Goal: Information Seeking & Learning: Find contact information

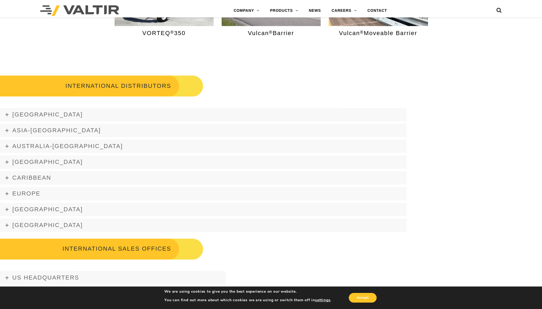
scroll to position [670, 0]
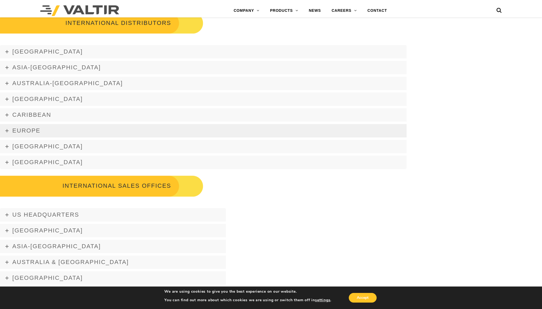
click at [7, 129] on icon at bounding box center [6, 130] width 3 height 3
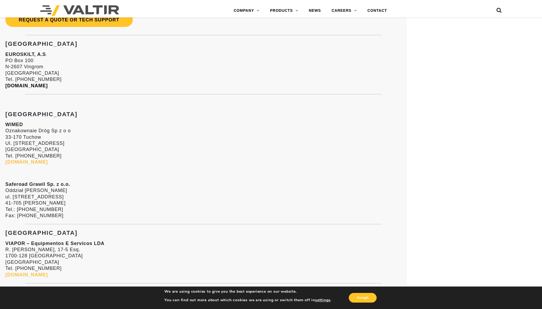
scroll to position [1554, 0]
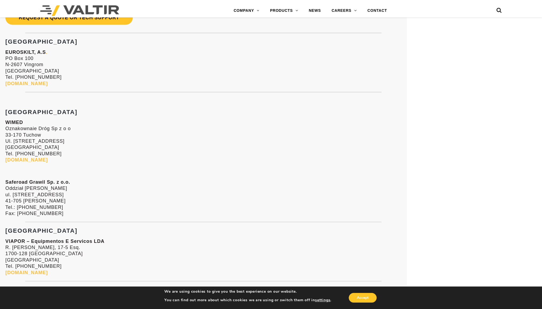
click at [32, 160] on link "www.wimed.pl" at bounding box center [26, 159] width 42 height 5
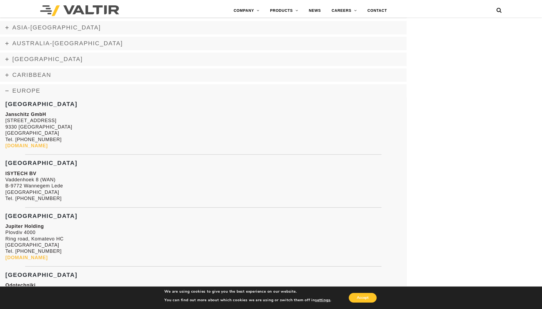
scroll to position [697, 0]
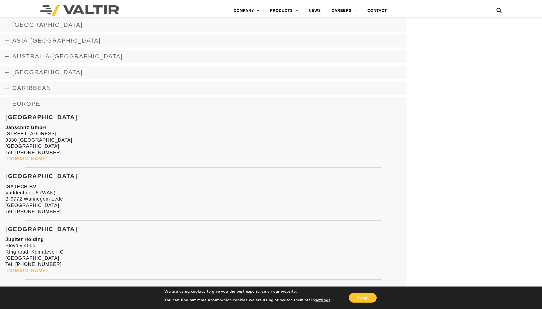
click at [33, 159] on link "www.traffic-safety-services.com" at bounding box center [26, 158] width 42 height 5
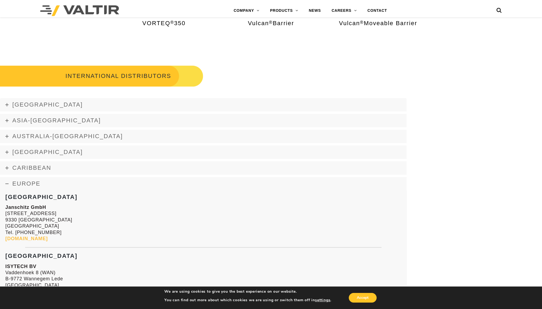
scroll to position [616, 0]
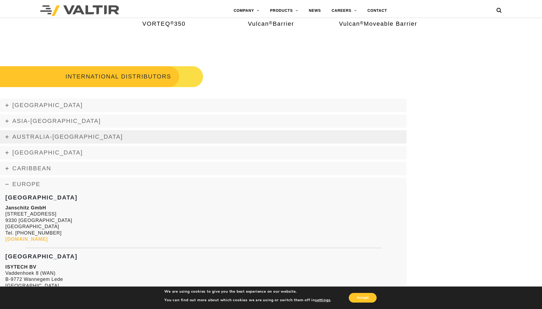
click at [32, 138] on span "Australia-New Zealand" at bounding box center [67, 136] width 111 height 7
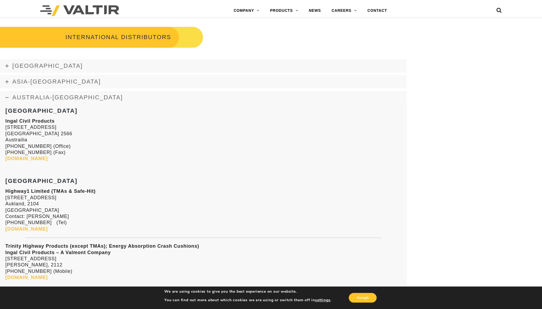
scroll to position [643, 0]
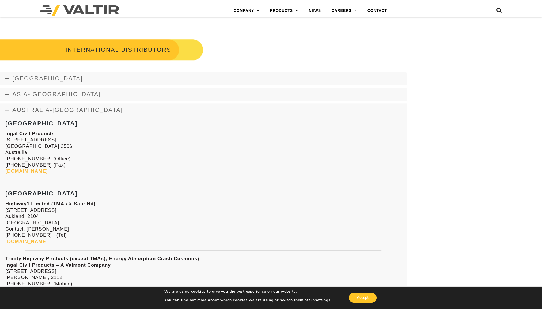
click at [7, 110] on icon at bounding box center [6, 109] width 3 height 3
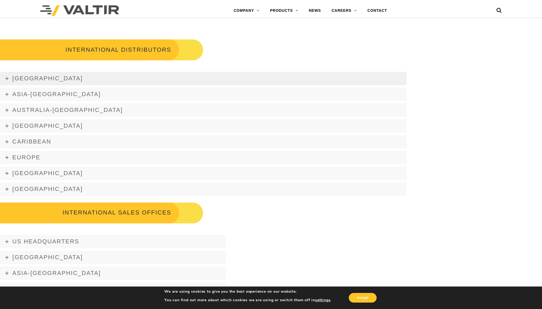
click at [7, 78] on icon at bounding box center [6, 78] width 3 height 3
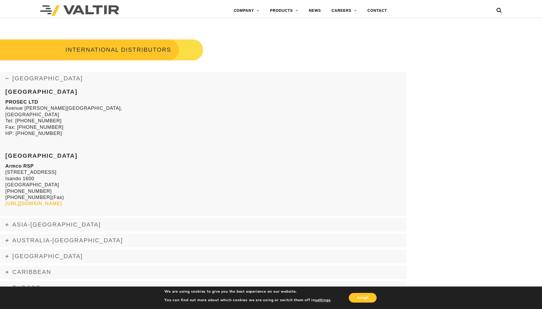
click at [7, 78] on icon at bounding box center [6, 78] width 3 height 3
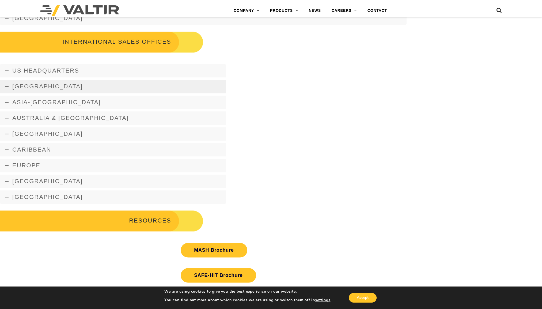
scroll to position [830, 0]
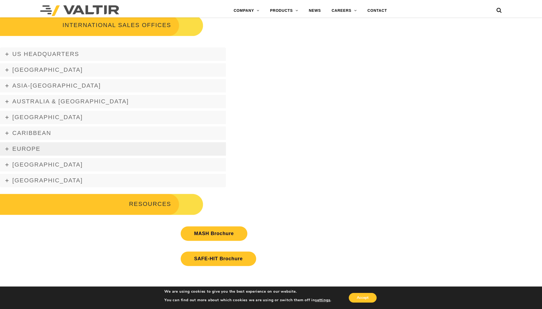
click at [35, 147] on span "Europe" at bounding box center [26, 148] width 28 height 7
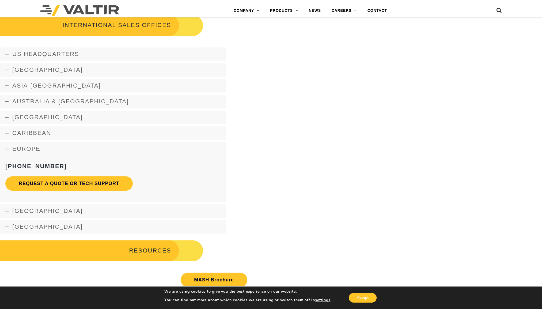
click at [34, 148] on span "Europe" at bounding box center [26, 148] width 28 height 7
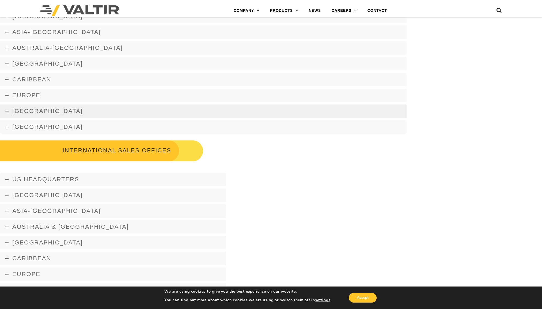
scroll to position [697, 0]
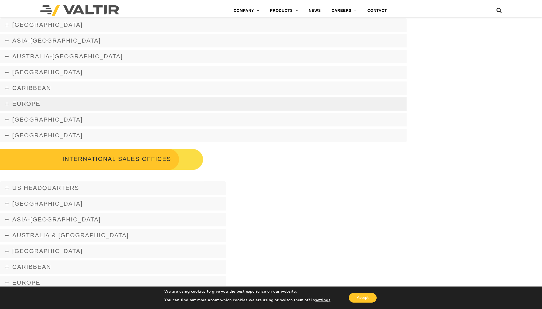
click at [30, 103] on span "Europe" at bounding box center [26, 103] width 28 height 7
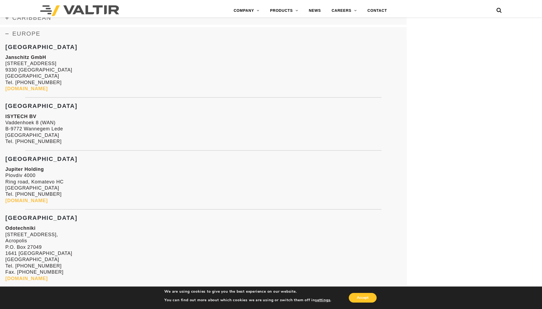
scroll to position [777, 0]
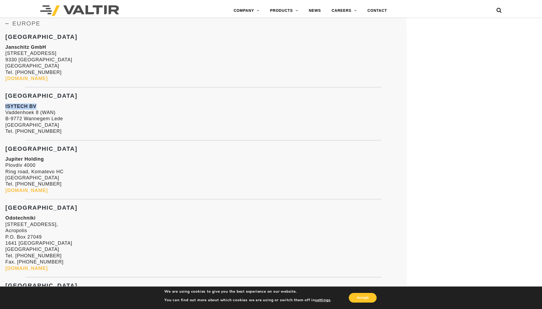
drag, startPoint x: 5, startPoint y: 104, endPoint x: 38, endPoint y: 106, distance: 32.7
copy strong "ISYTECH BV"
click at [108, 97] on h3 "Belgium" at bounding box center [203, 96] width 396 height 6
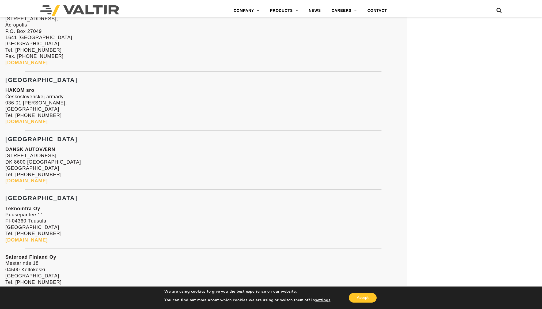
scroll to position [991, 0]
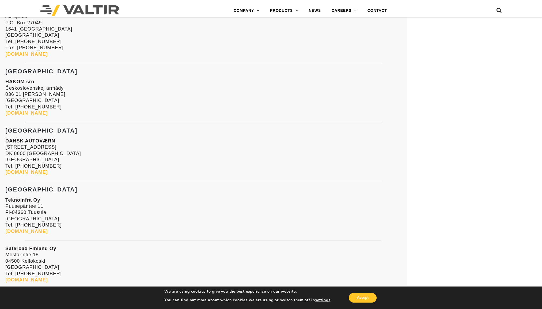
click at [25, 114] on link "www.hakom.sk" at bounding box center [26, 112] width 42 height 5
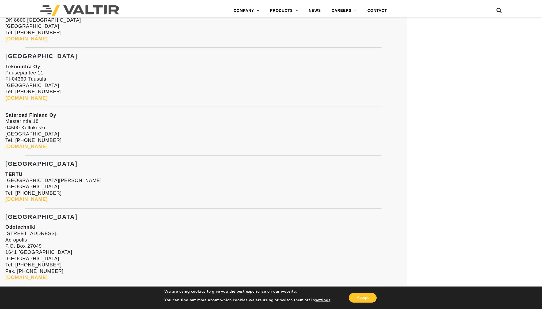
scroll to position [1125, 0]
click at [36, 147] on link "www.saferoad.fi" at bounding box center [26, 145] width 42 height 5
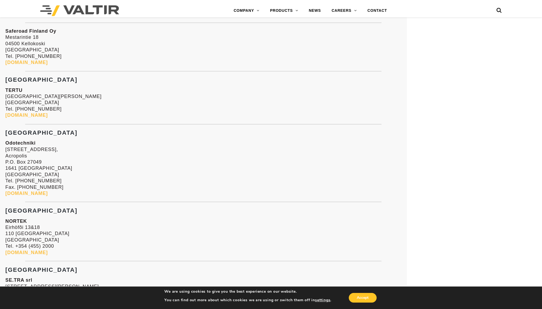
scroll to position [1232, 0]
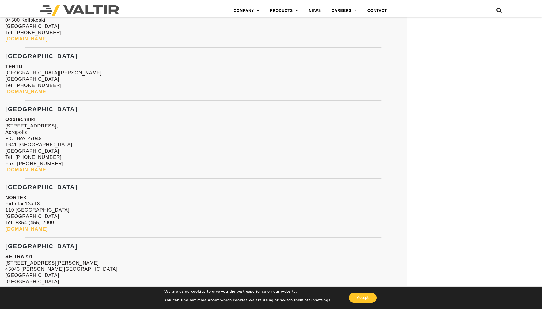
click at [41, 169] on link "www.odotechniki.com" at bounding box center [26, 169] width 42 height 5
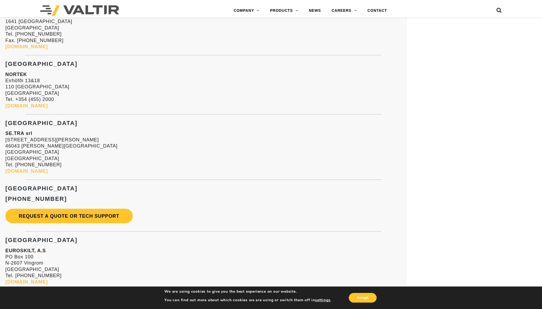
scroll to position [1366, 0]
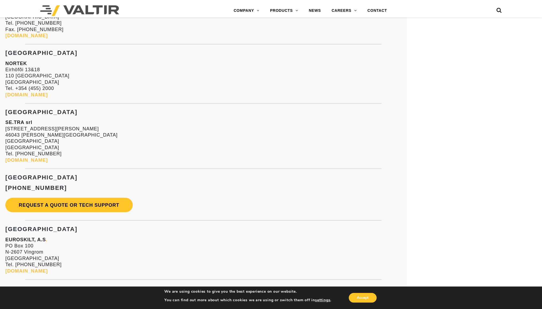
click at [35, 160] on link "www.setra-srl.it" at bounding box center [26, 160] width 42 height 5
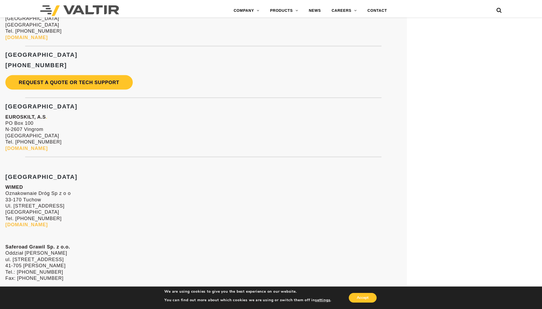
scroll to position [1500, 0]
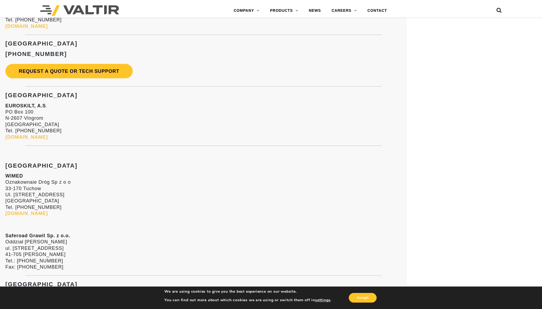
click at [33, 138] on link "www.euroskilt.no" at bounding box center [26, 136] width 42 height 5
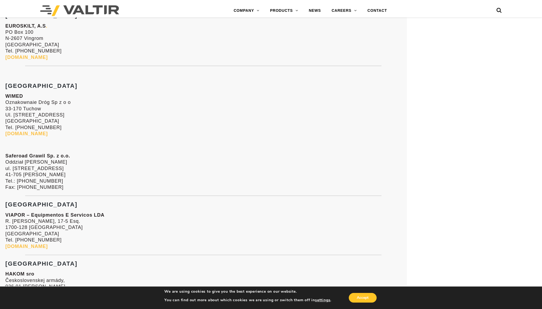
scroll to position [1581, 0]
click at [30, 133] on link "www.wimed.pl" at bounding box center [26, 132] width 42 height 5
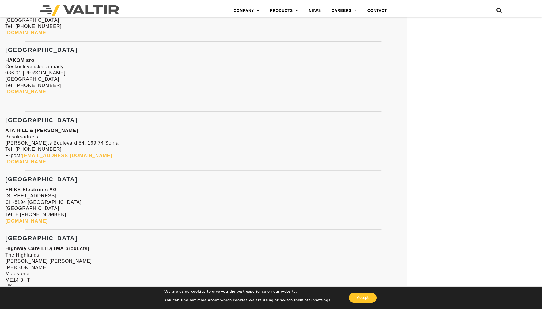
scroll to position [1795, 0]
click at [28, 160] on strong "www.ata.se" at bounding box center [26, 160] width 42 height 5
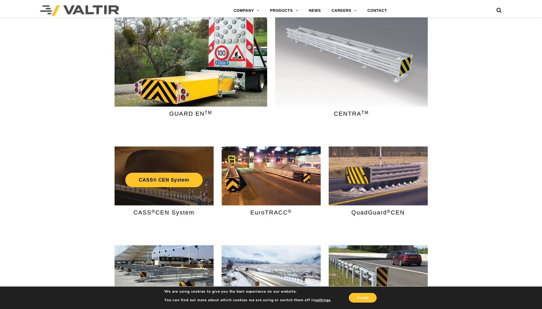
scroll to position [54, 0]
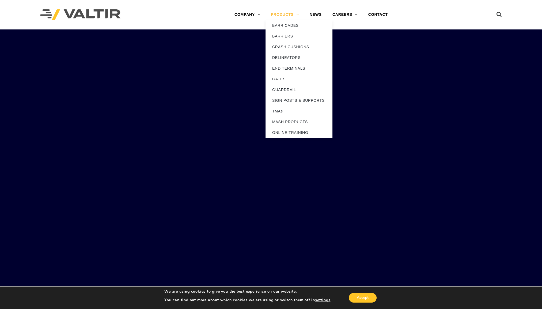
click at [282, 14] on link "PRODUCTS" at bounding box center [285, 14] width 39 height 11
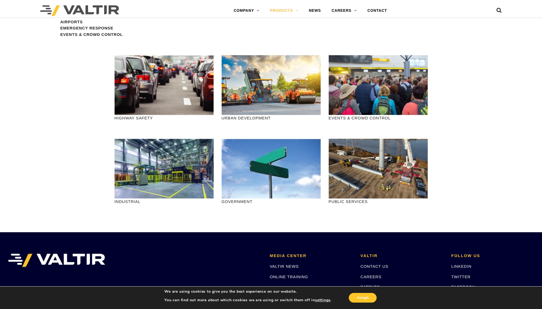
scroll to position [563, 0]
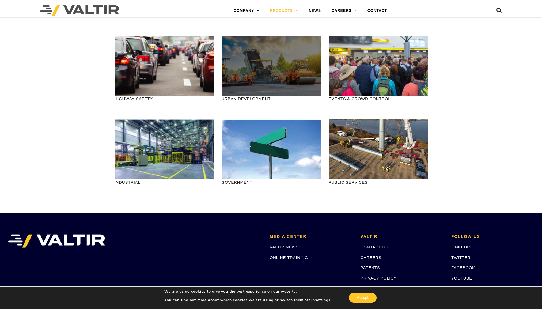
click at [275, 85] on div at bounding box center [271, 66] width 99 height 60
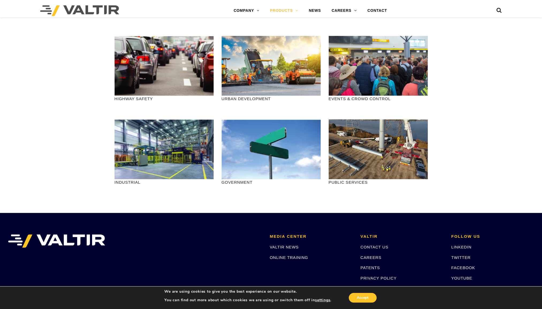
click at [256, 99] on p "URBAN DEVELOPMENT" at bounding box center [271, 99] width 99 height 6
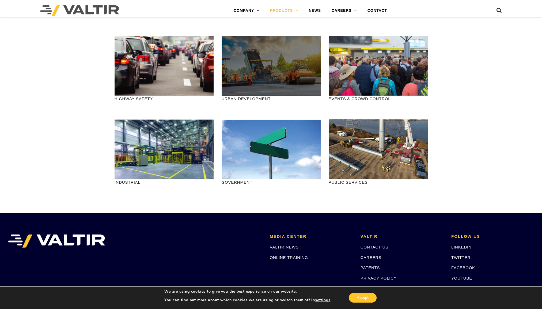
click at [257, 77] on div at bounding box center [271, 66] width 99 height 60
click at [261, 66] on div at bounding box center [271, 66] width 99 height 60
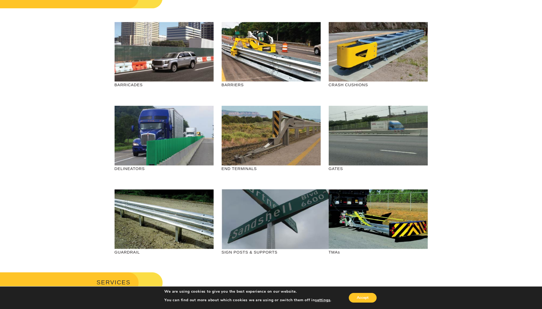
scroll to position [0, 0]
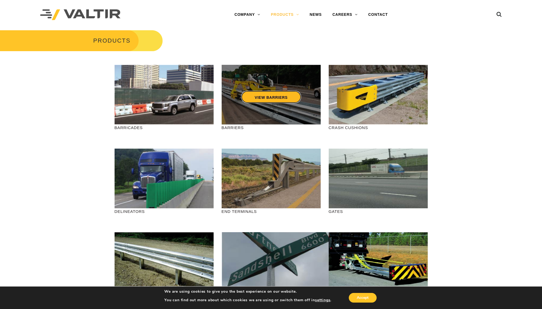
click at [266, 103] on link "VIEW BARRIERS" at bounding box center [271, 97] width 60 height 12
